Goal: Task Accomplishment & Management: Manage account settings

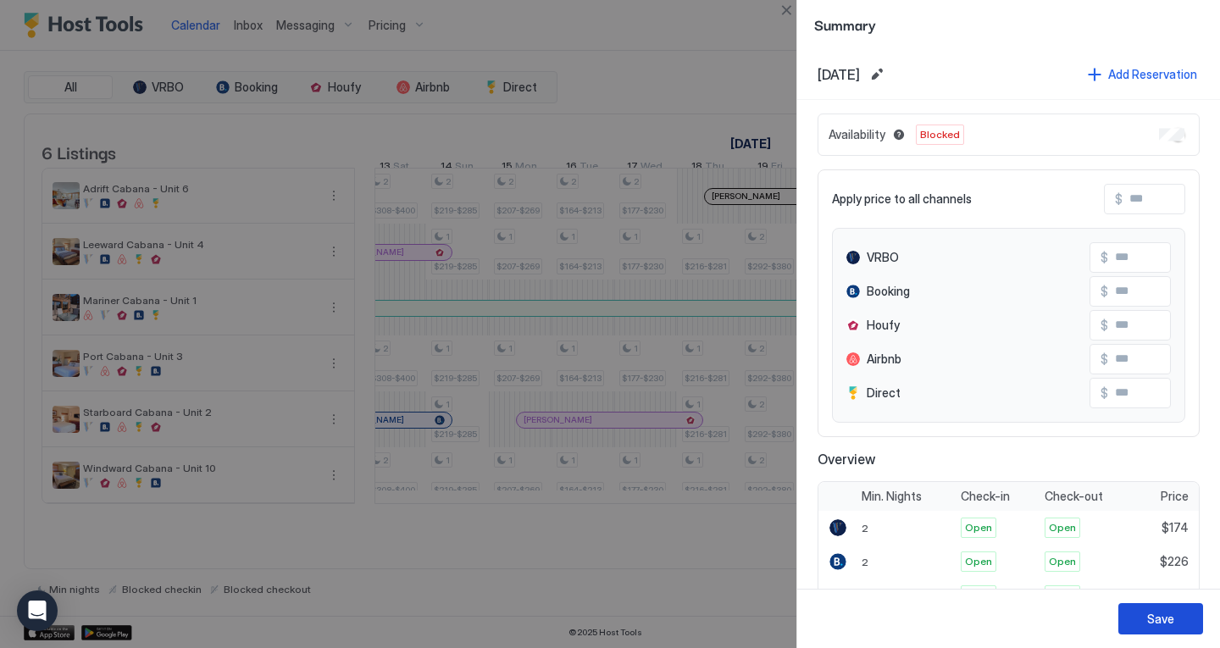
click at [1174, 621] on button "Save" at bounding box center [1160, 618] width 85 height 31
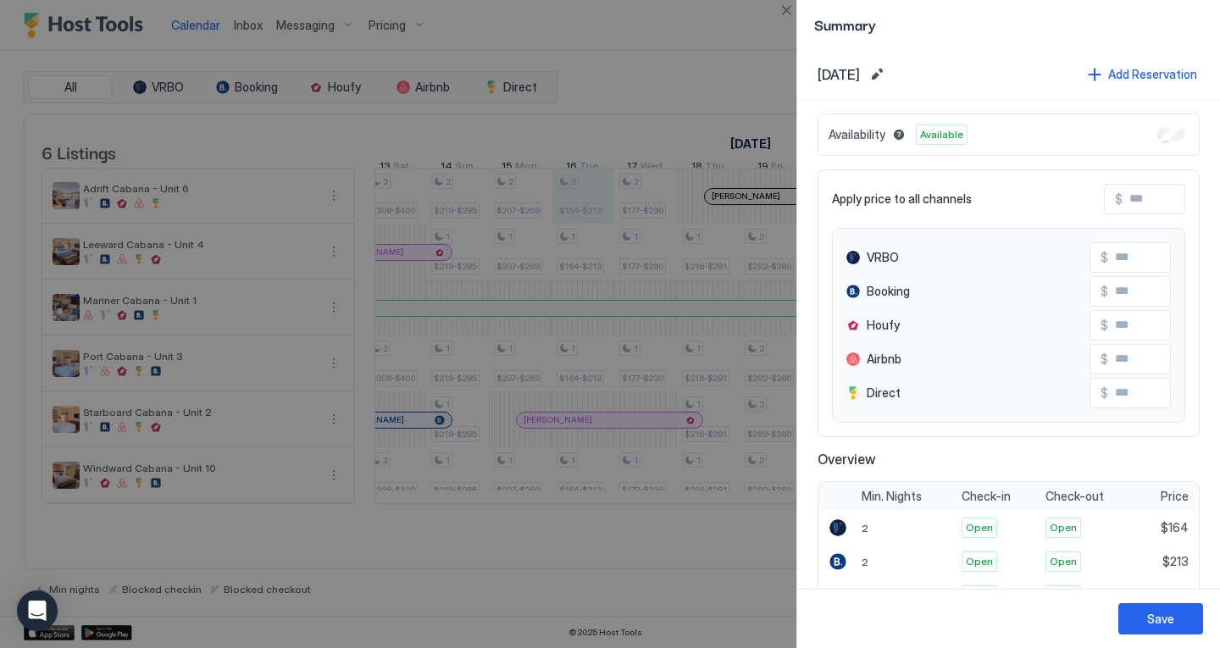
click at [621, 125] on div at bounding box center [610, 324] width 1220 height 648
click at [782, 5] on button "Close" at bounding box center [786, 10] width 20 height 20
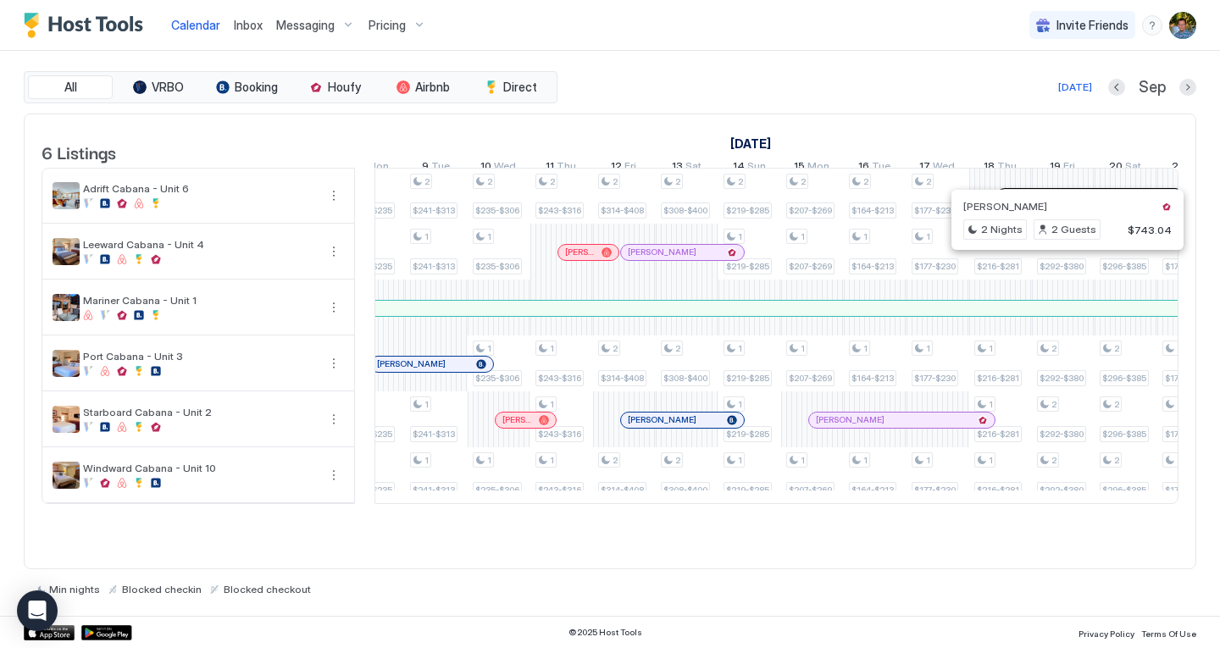
scroll to position [0, 1871]
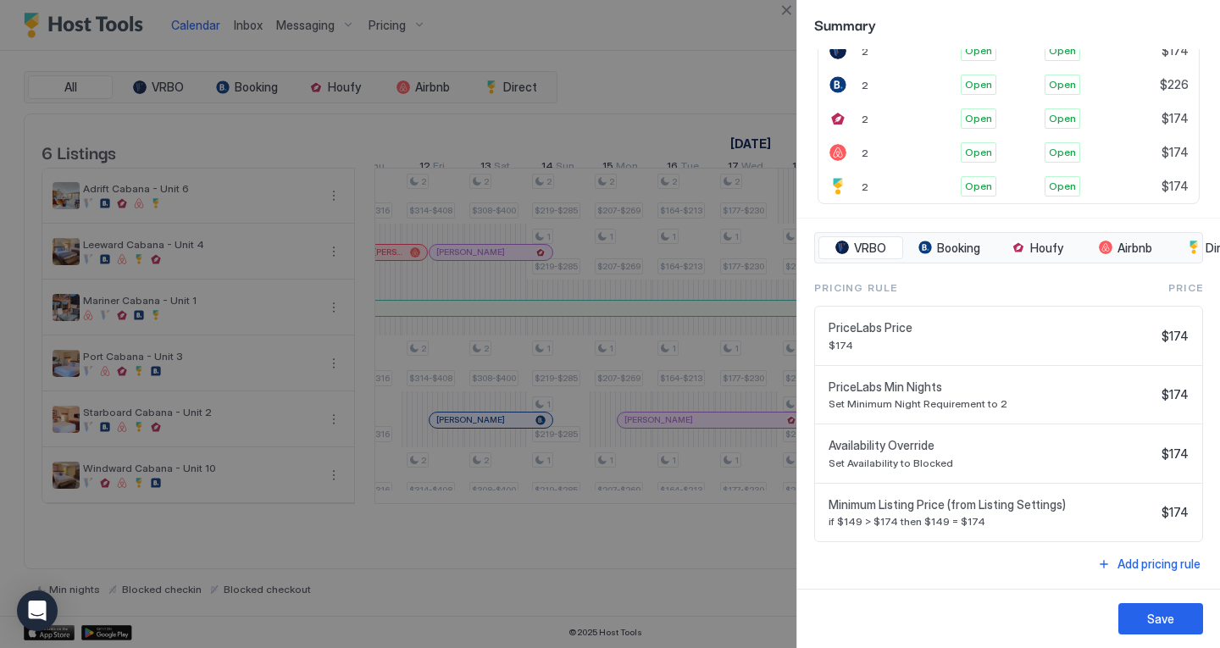
click at [700, 82] on div at bounding box center [610, 324] width 1220 height 648
click at [791, 4] on button "Close" at bounding box center [786, 10] width 20 height 20
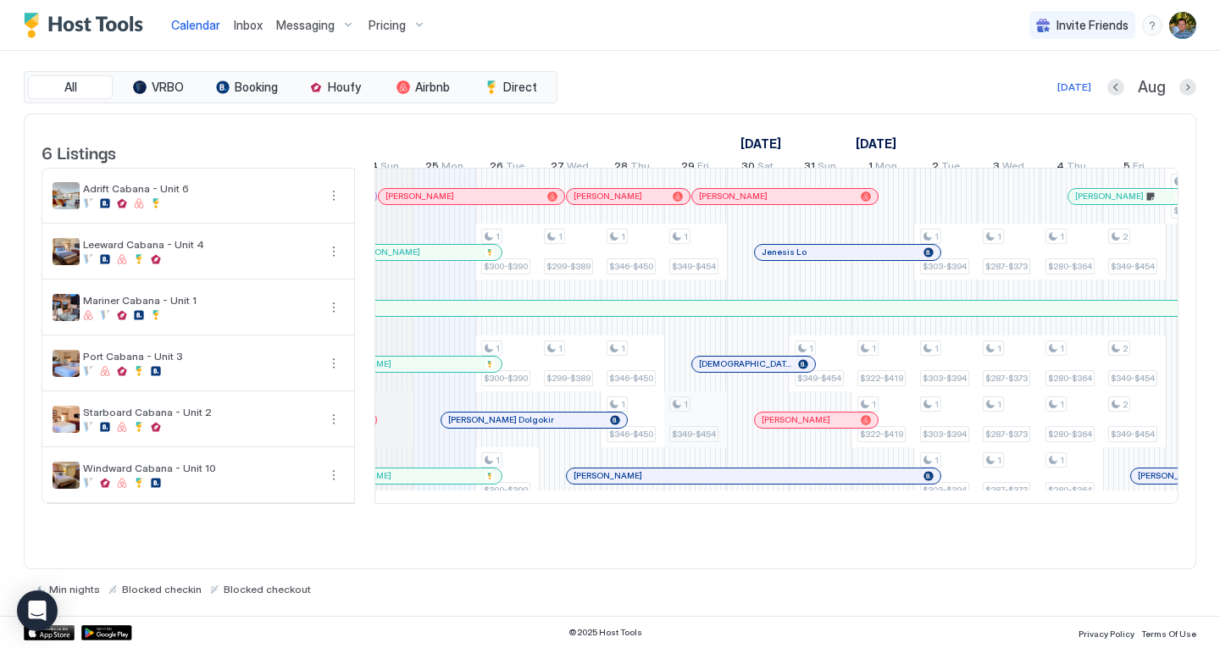
click at [704, 429] on div "1 $300-$390 1 $300-$390 1 $300-$390 1 $299-$389 1 $299-$389 1 $346-$450 1 $346-…" at bounding box center [1134, 336] width 3323 height 335
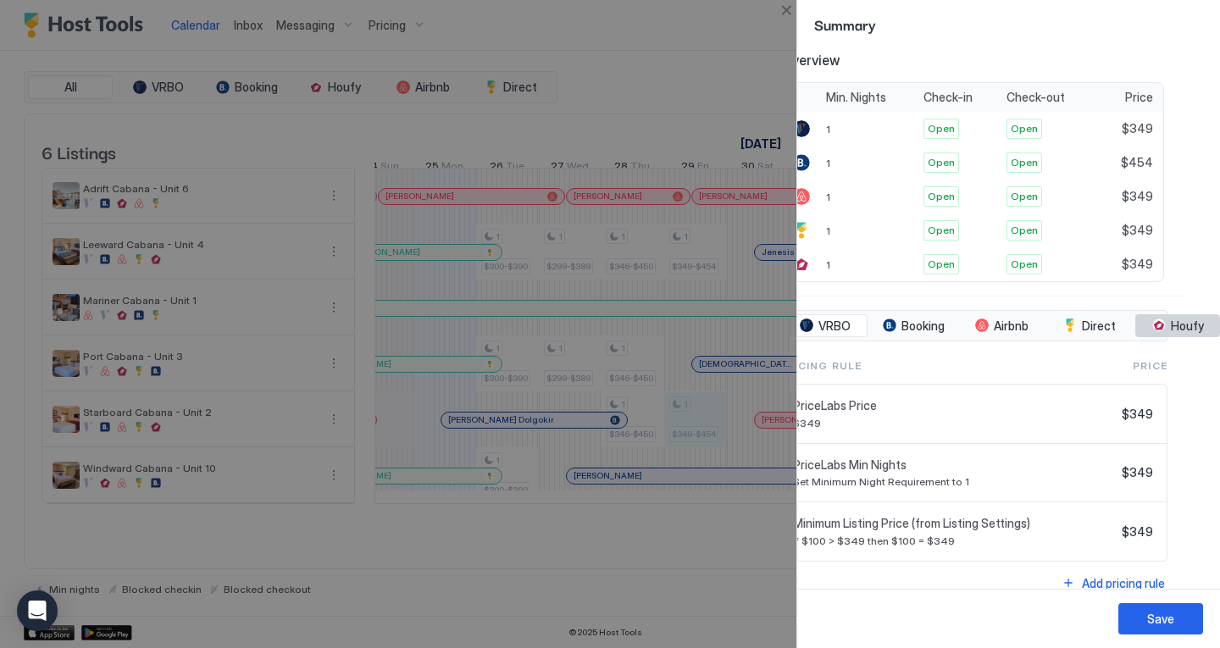
click at [1179, 327] on span "Houfy" at bounding box center [1187, 326] width 33 height 15
click at [1179, 326] on span "Houfy" at bounding box center [1187, 326] width 33 height 15
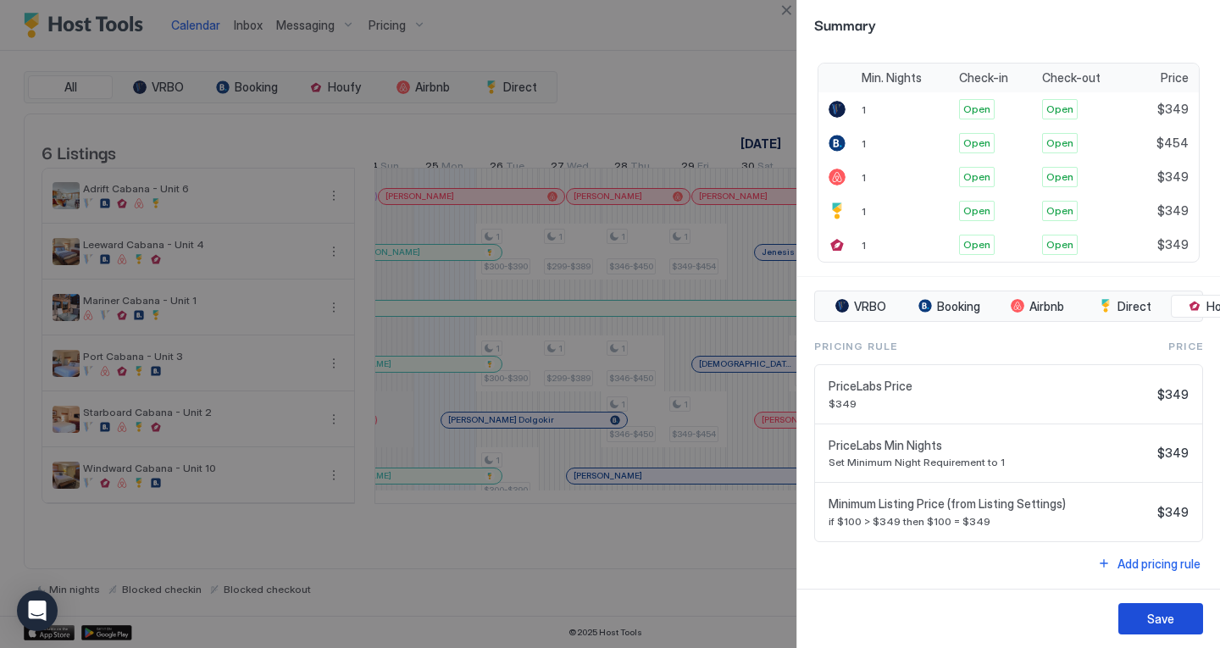
click at [1175, 615] on button "Save" at bounding box center [1160, 618] width 85 height 31
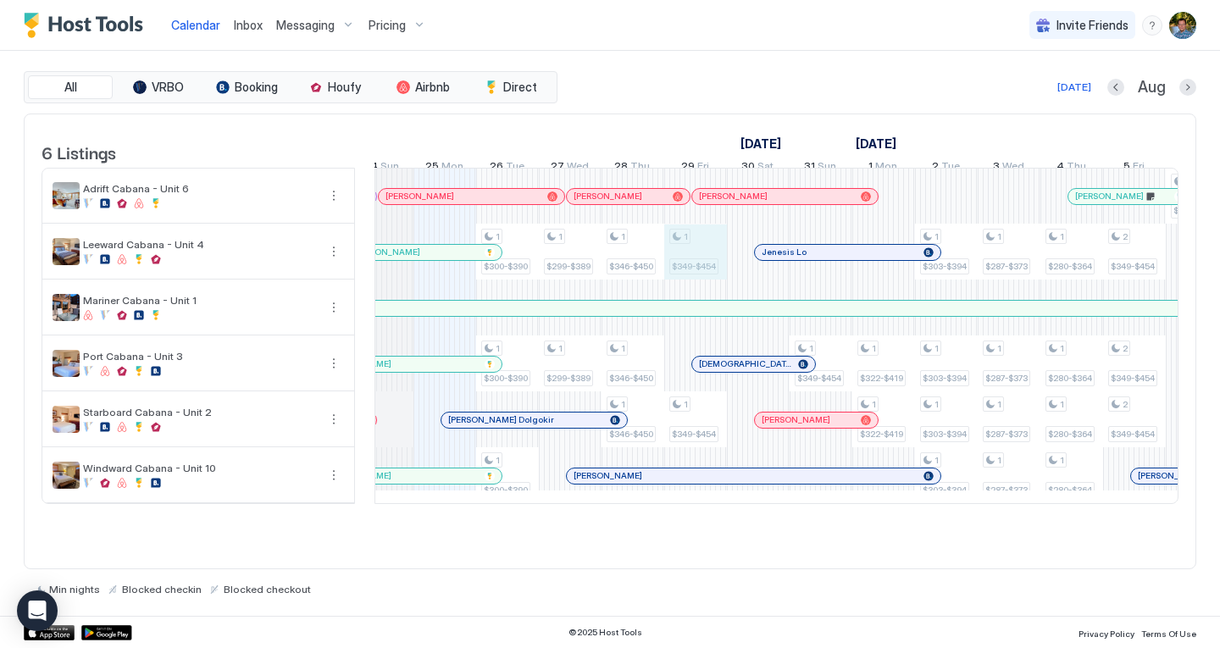
click at [708, 265] on div "1 $300-$390 1 $300-$390 1 $300-$390 1 $299-$389 1 $299-$389 1 $346-$450 1 $346-…" at bounding box center [1134, 336] width 3323 height 335
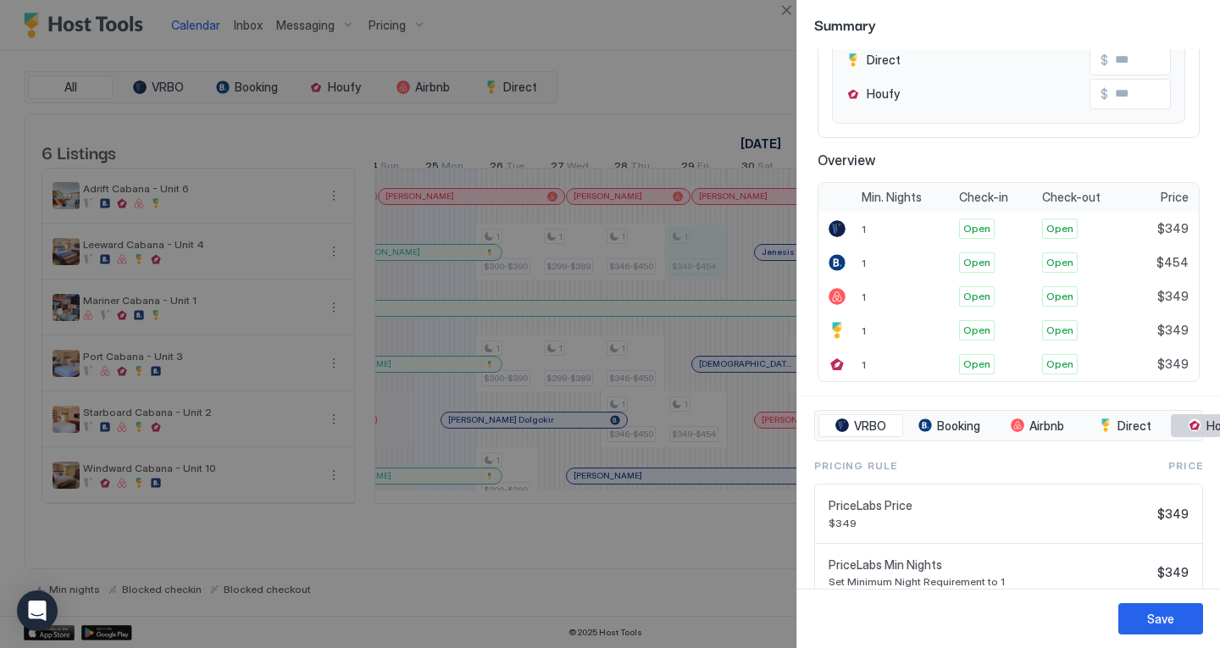
click at [1201, 418] on button "Houfy" at bounding box center [1213, 426] width 85 height 24
click at [1200, 429] on div "tab-group" at bounding box center [1195, 426] width 14 height 14
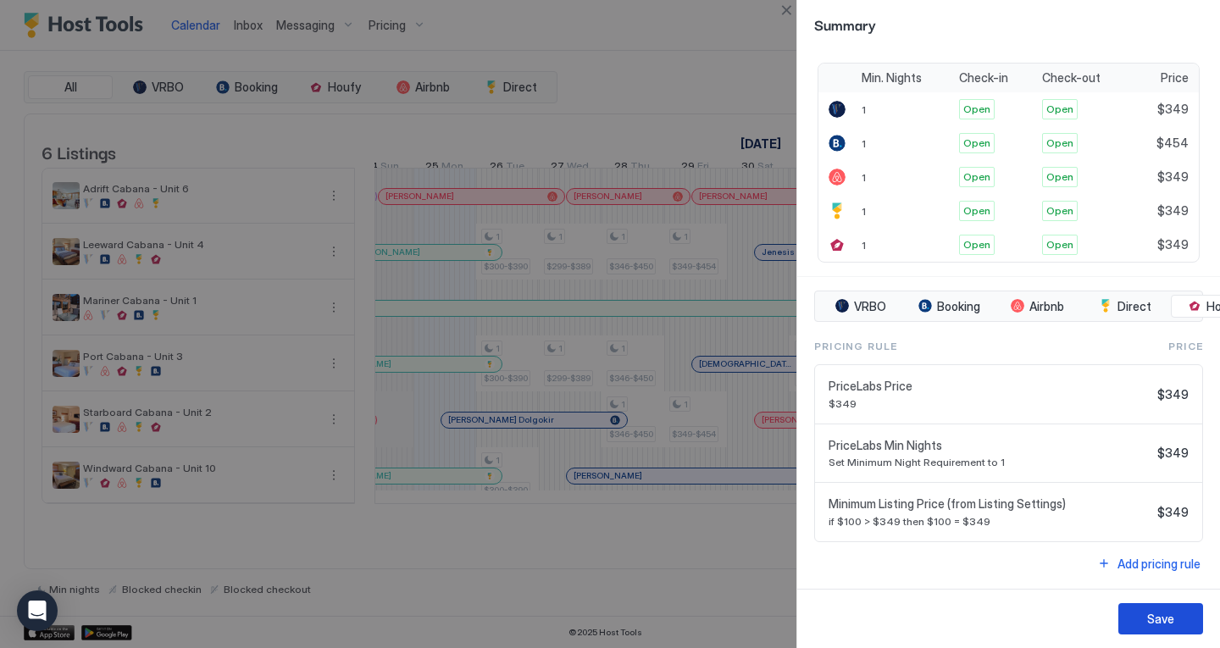
click at [1162, 618] on div "Save" at bounding box center [1160, 619] width 27 height 18
